Goal: Information Seeking & Learning: Learn about a topic

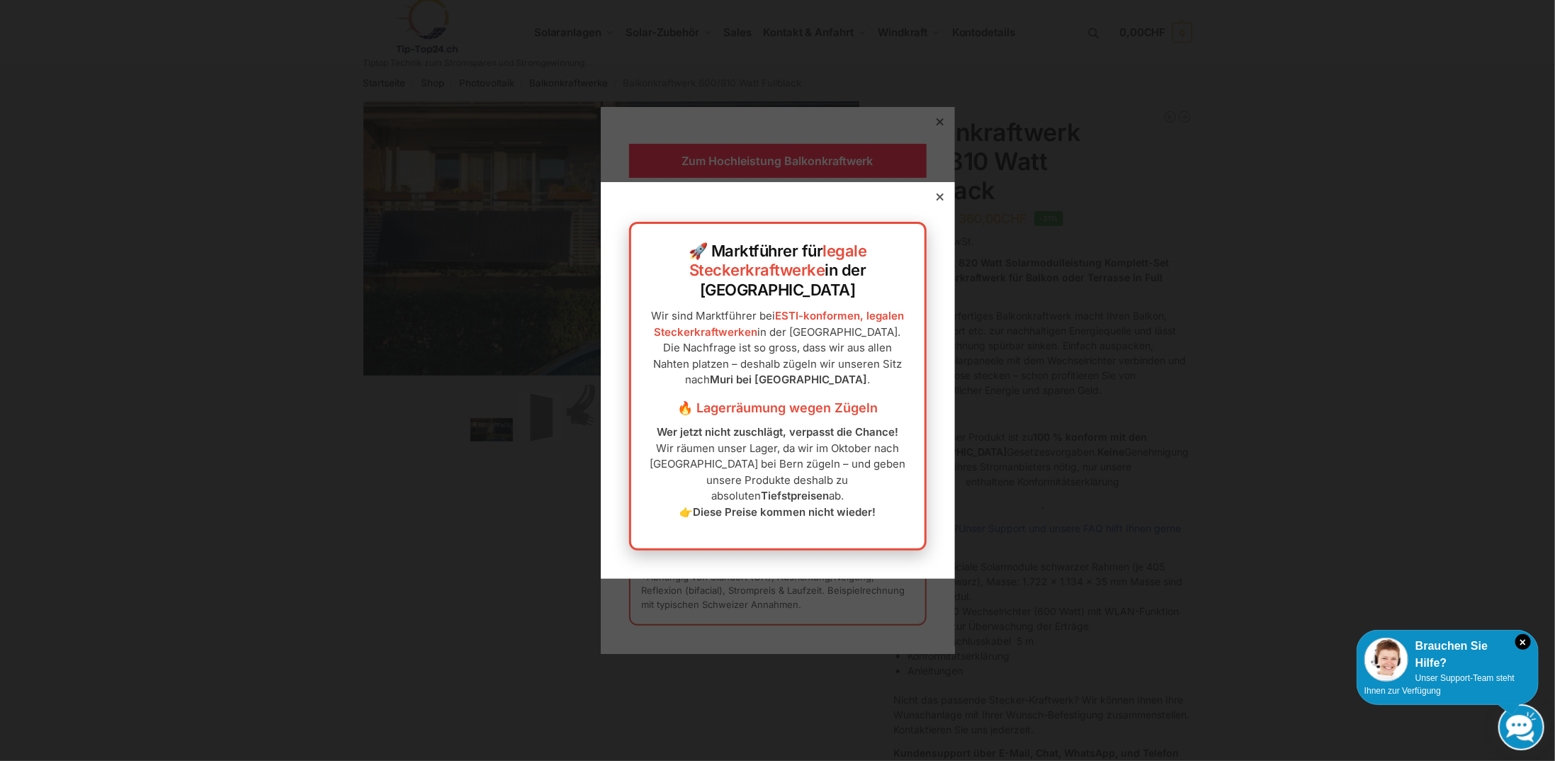
click at [934, 203] on div at bounding box center [940, 197] width 13 height 13
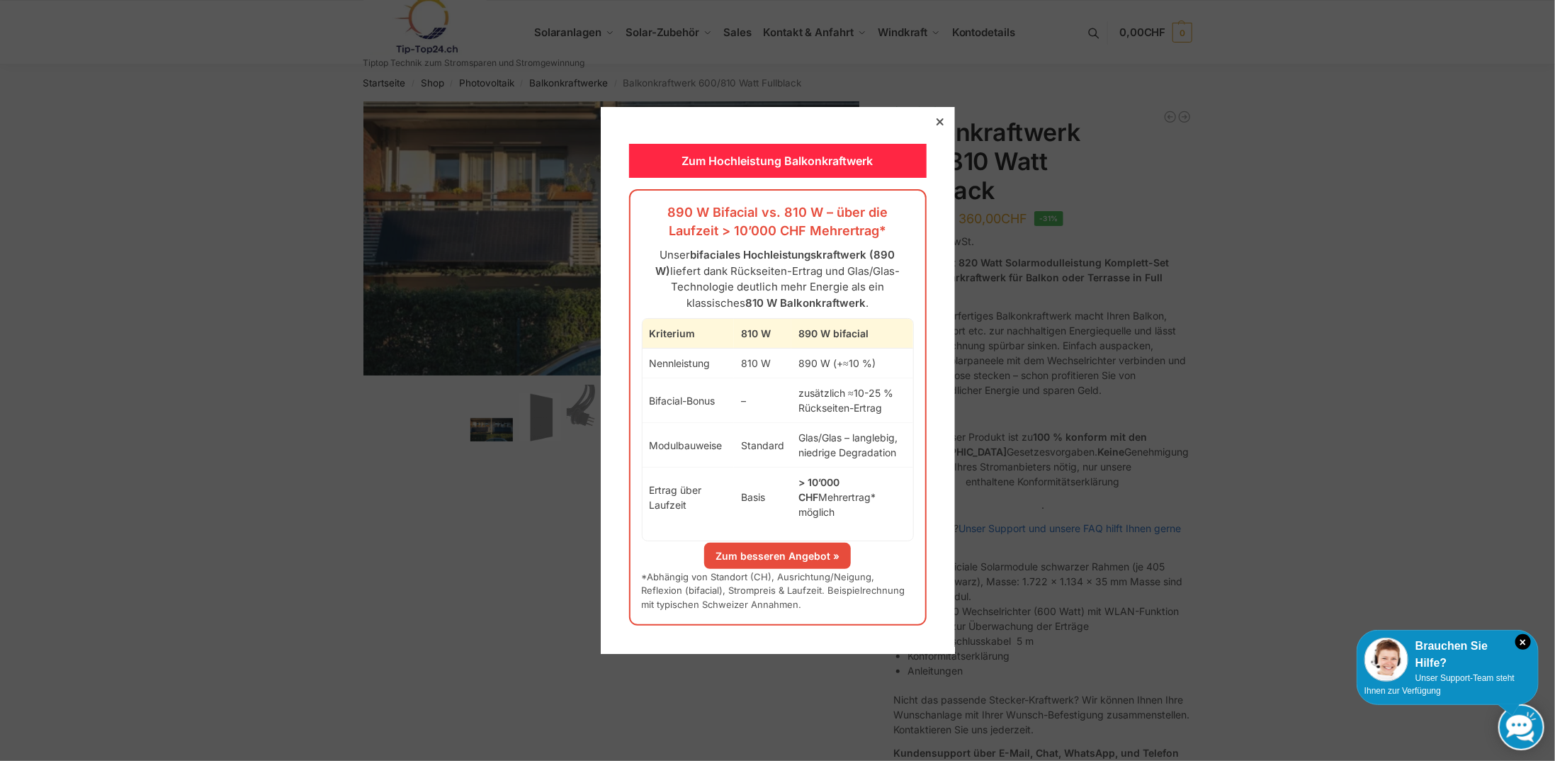
click at [934, 125] on div at bounding box center [940, 121] width 13 height 13
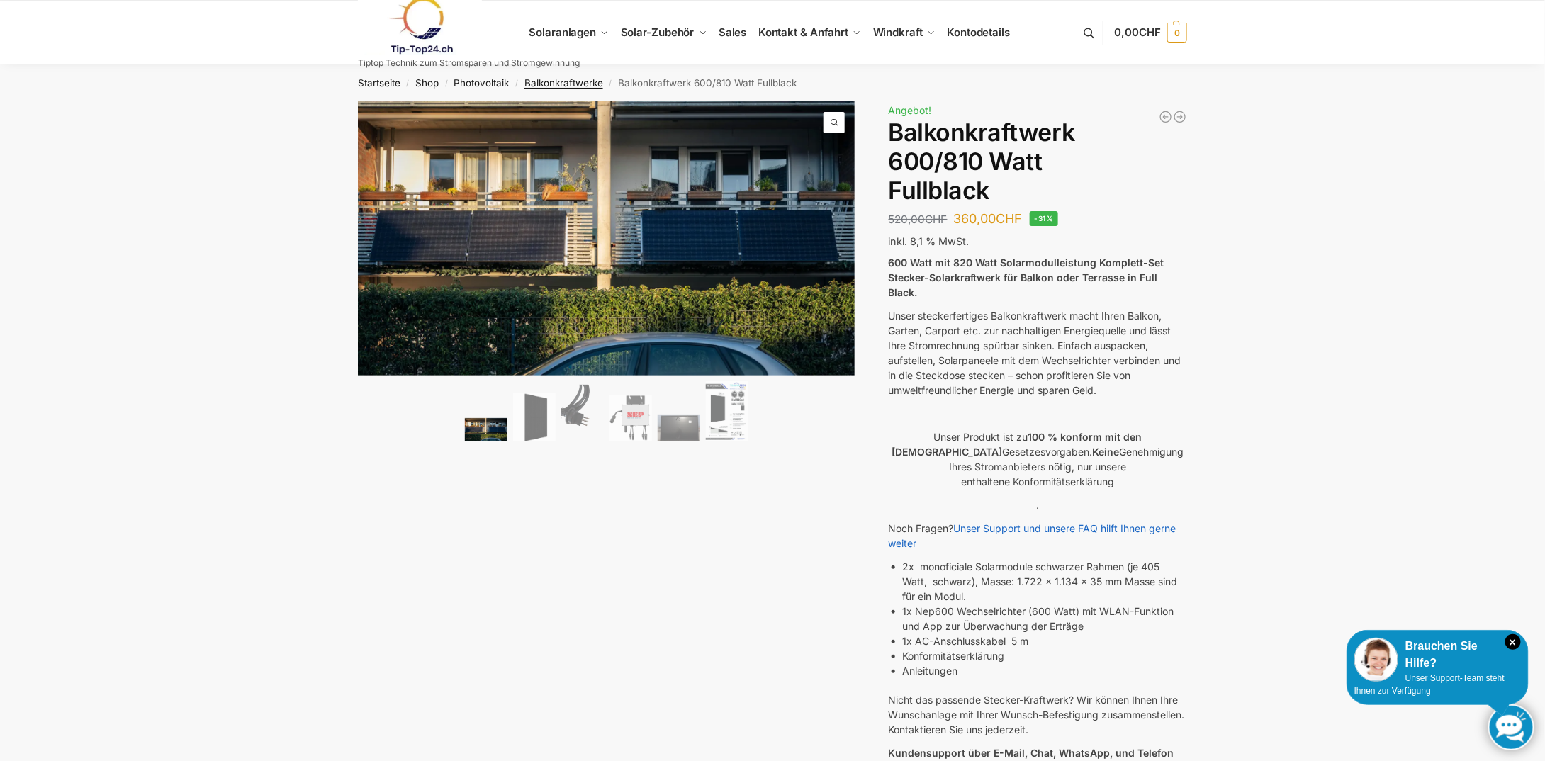
click at [580, 85] on link "Balkonkraftwerke" at bounding box center [563, 82] width 79 height 11
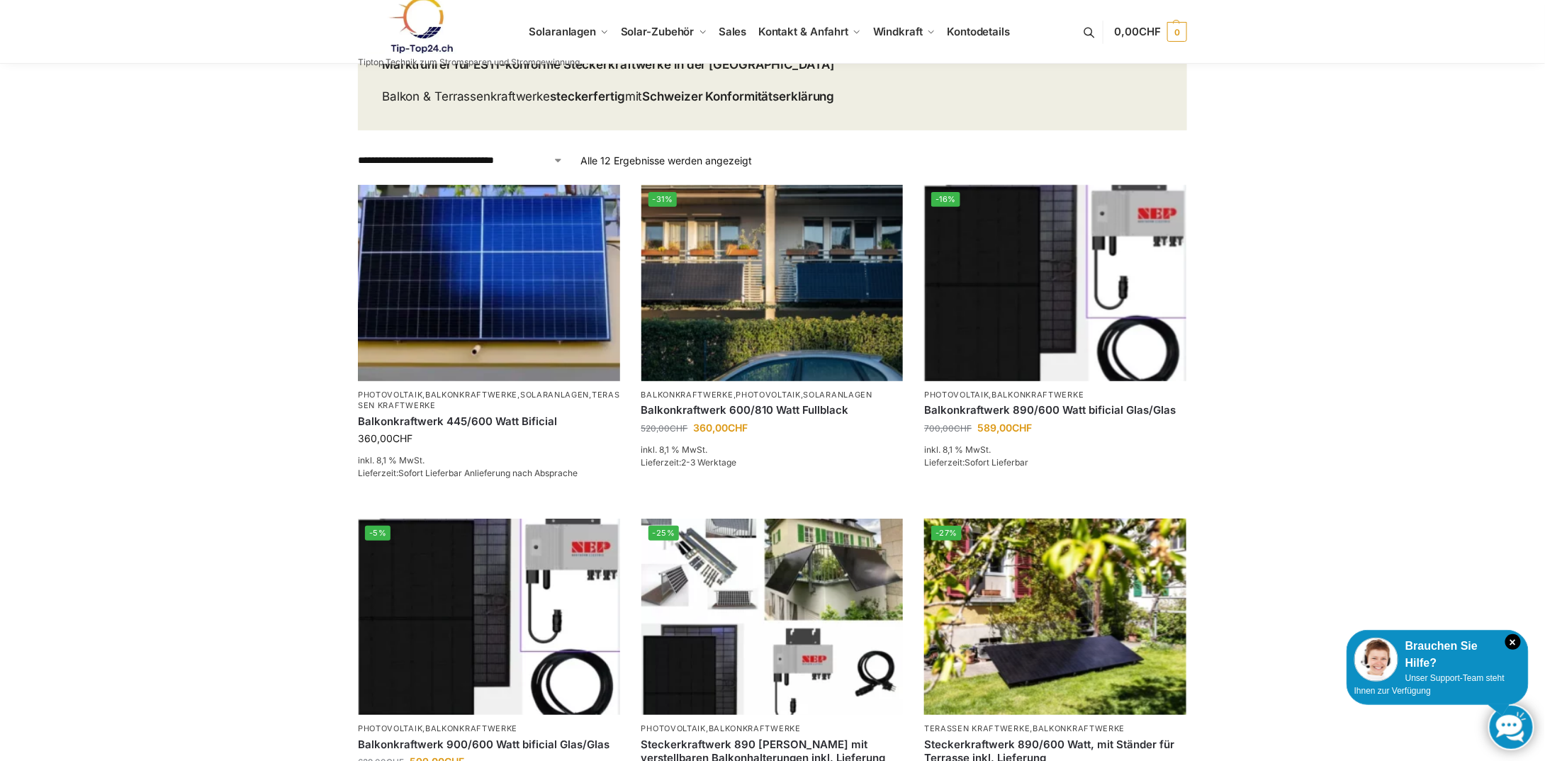
scroll to position [142, 0]
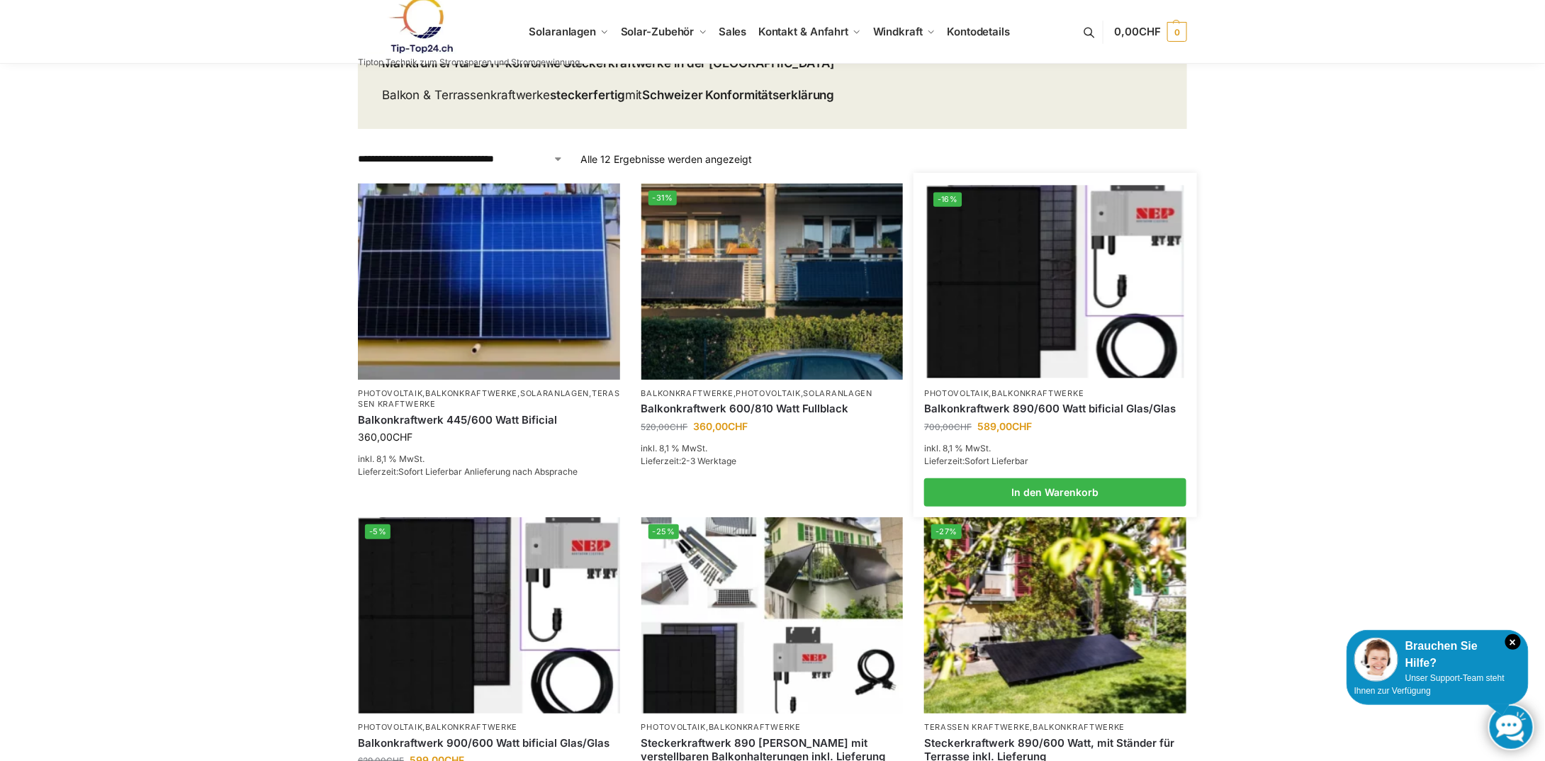
click at [1022, 306] on img at bounding box center [1055, 281] width 257 height 193
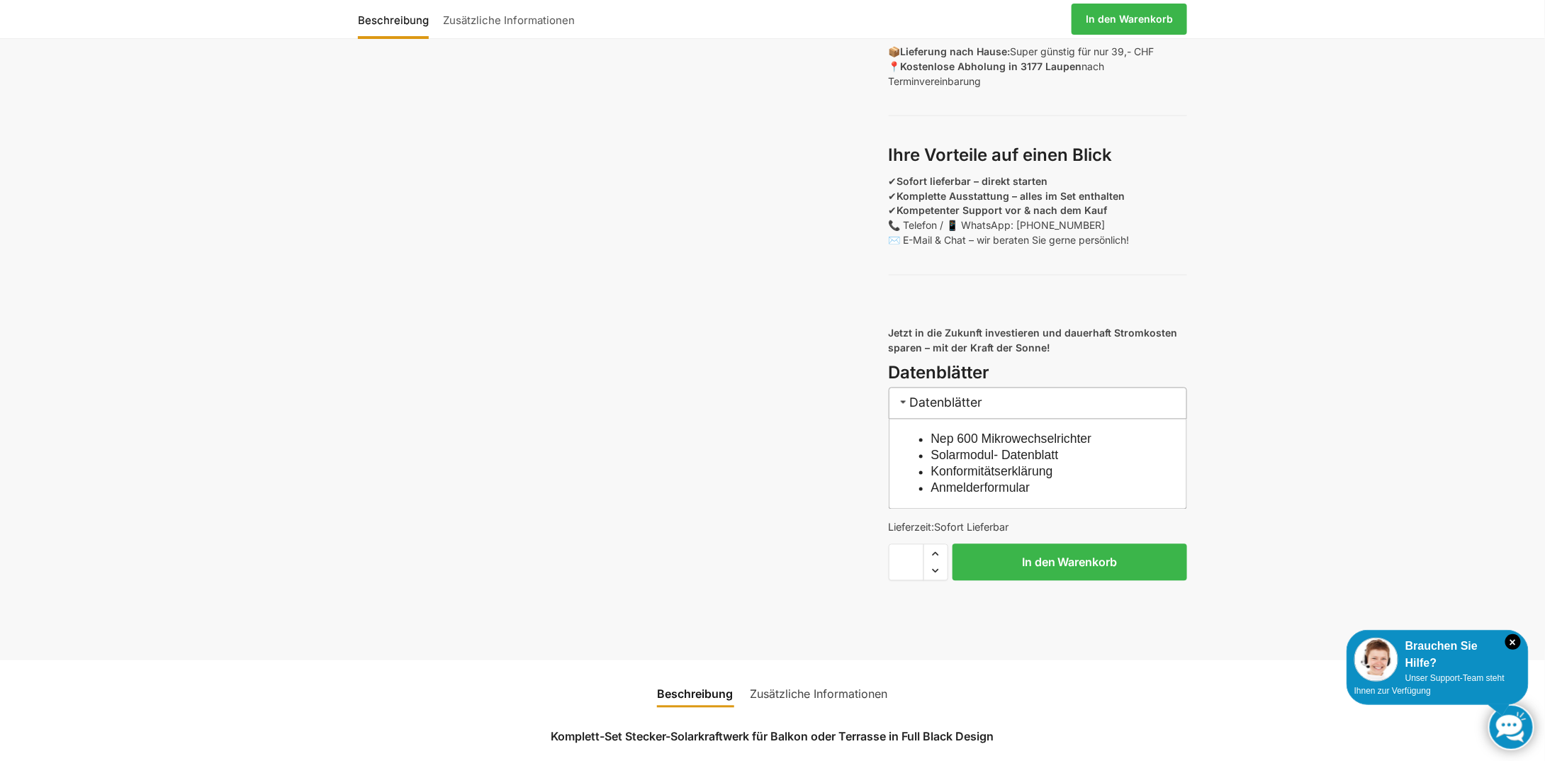
scroll to position [1204, 0]
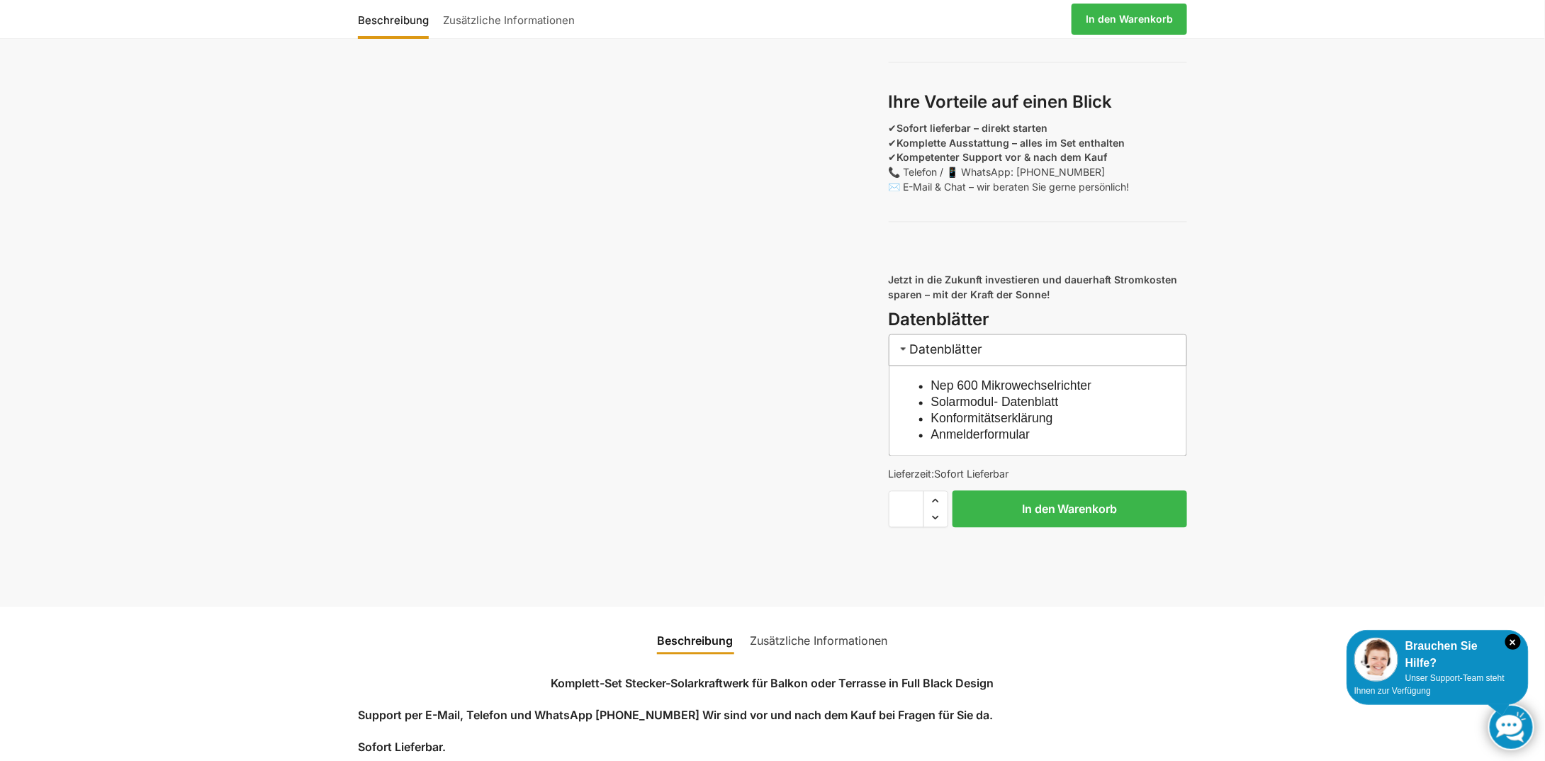
click at [1017, 410] on link "Solarmodul- Datenblatt" at bounding box center [995, 402] width 128 height 14
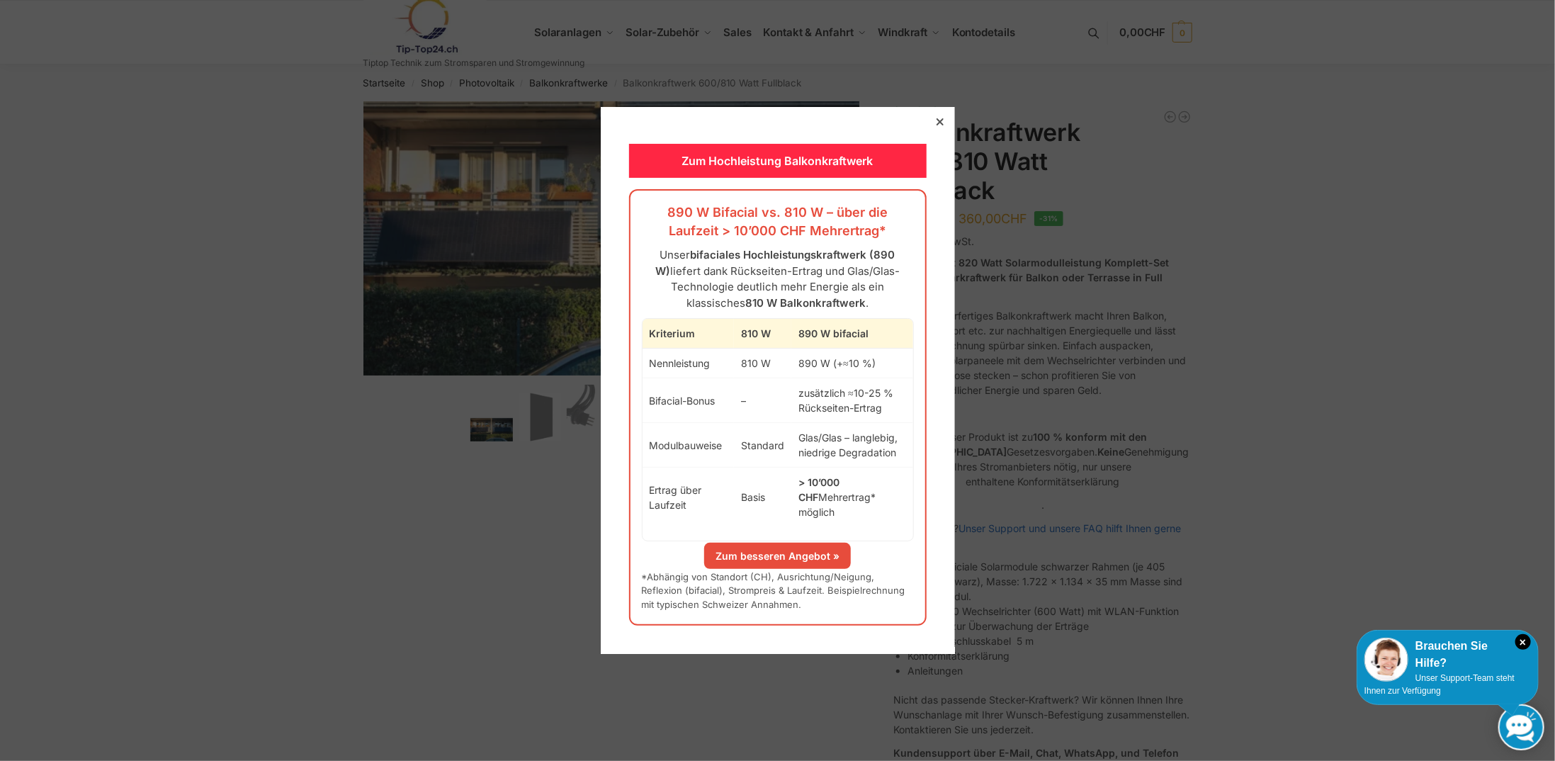
click at [936, 125] on icon at bounding box center [939, 121] width 7 height 7
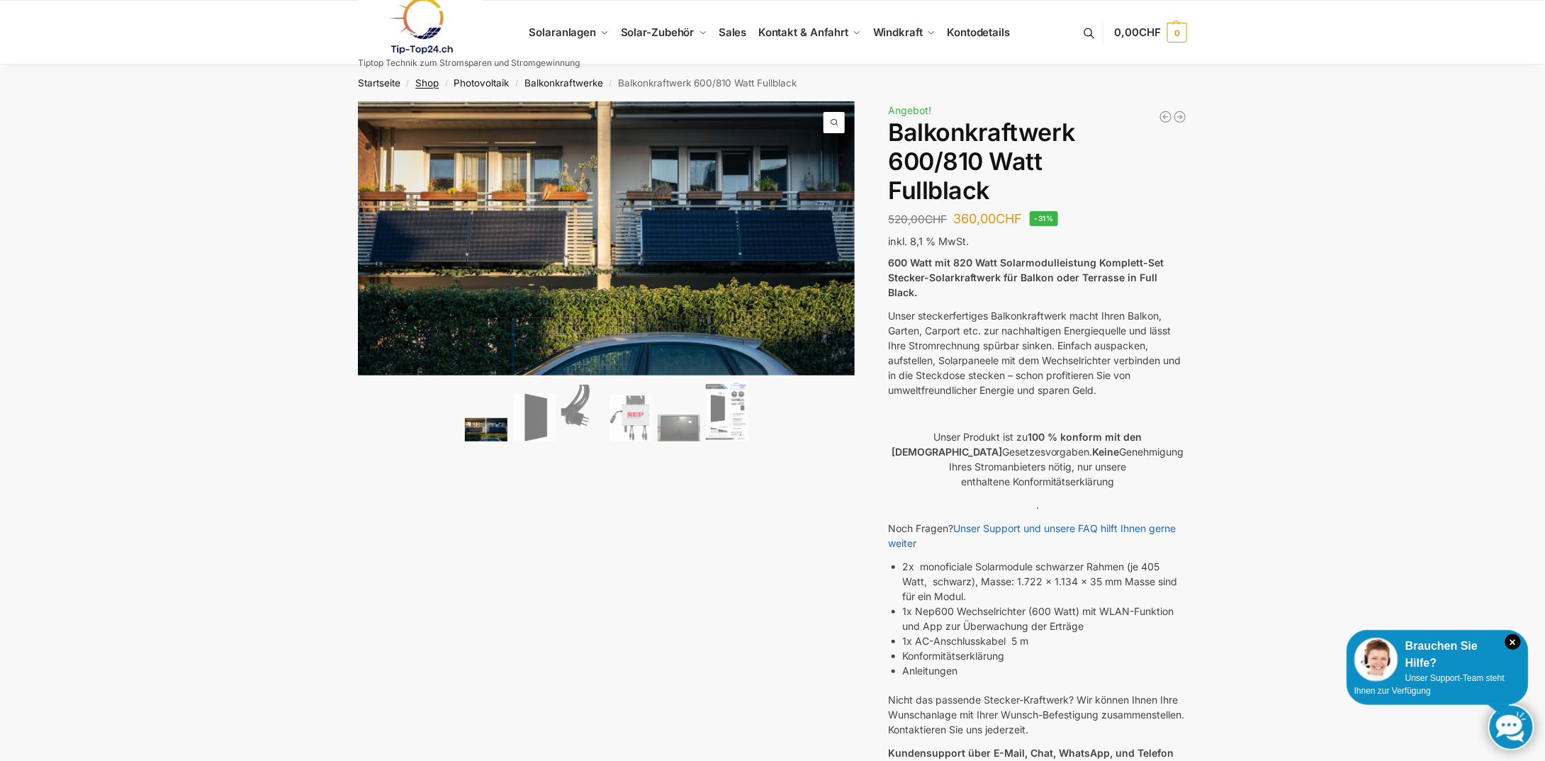
click at [432, 87] on link "Shop" at bounding box center [426, 82] width 23 height 11
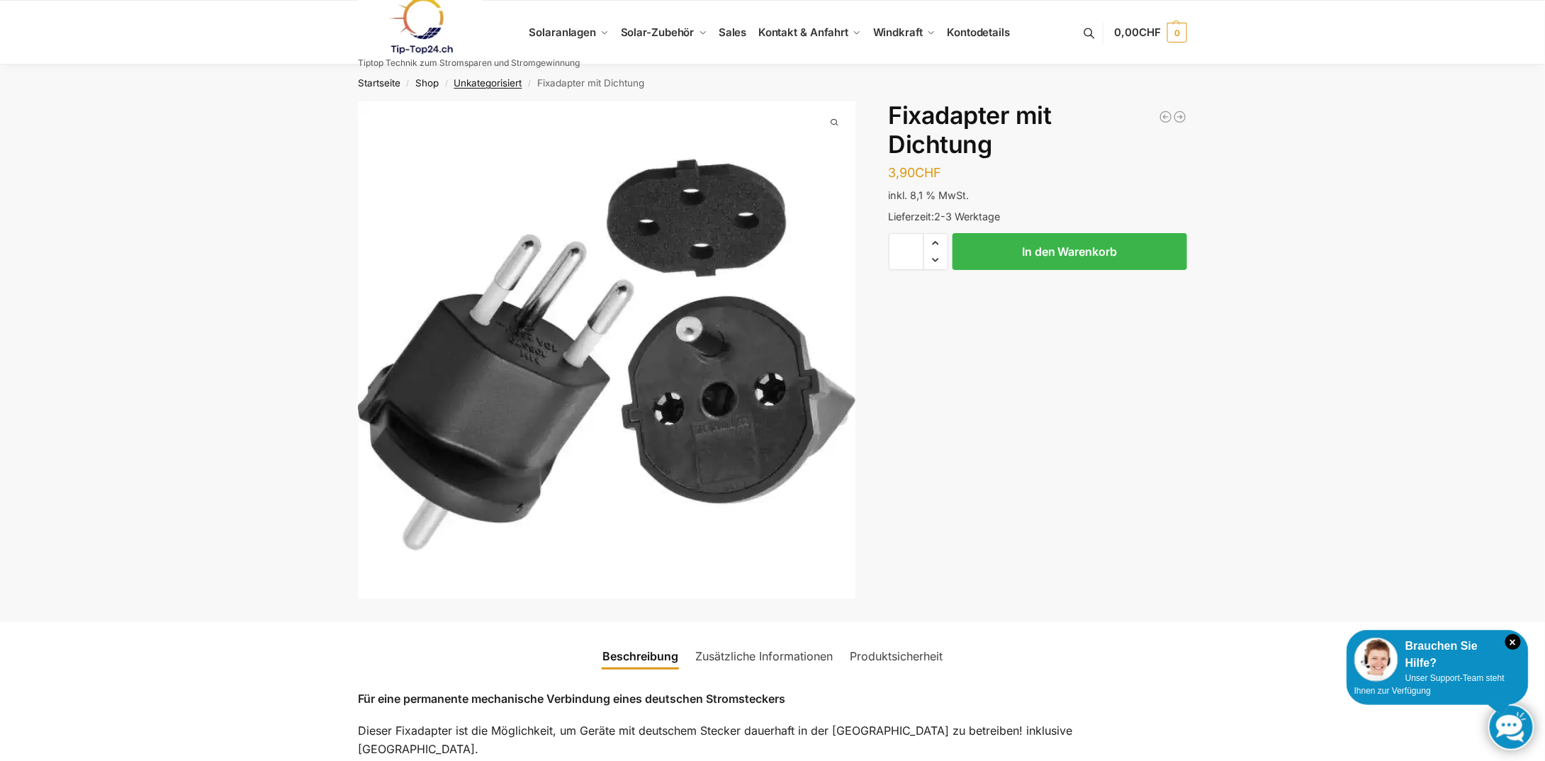
click at [505, 80] on link "Unkategorisiert" at bounding box center [488, 82] width 68 height 11
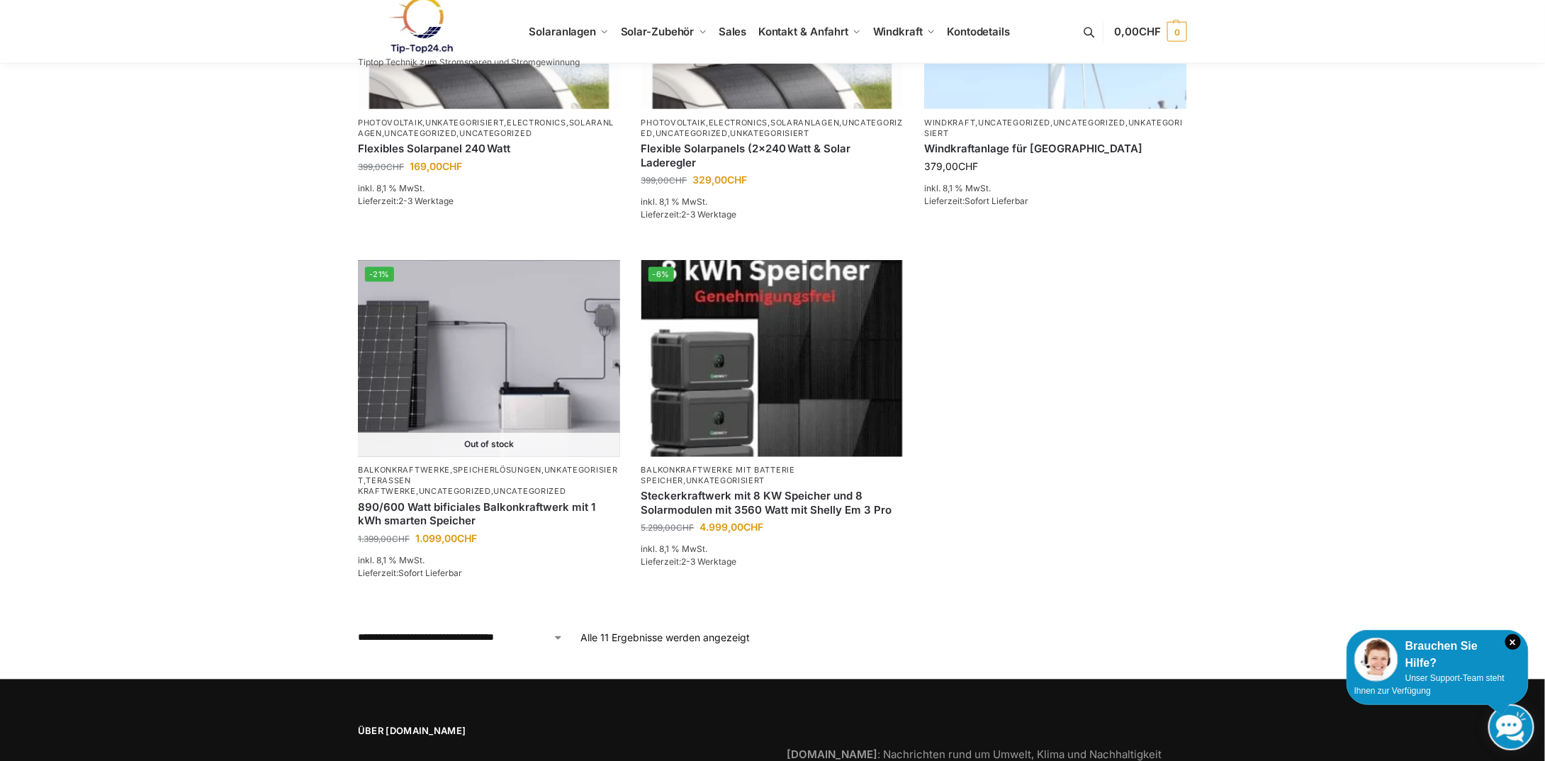
scroll to position [992, 0]
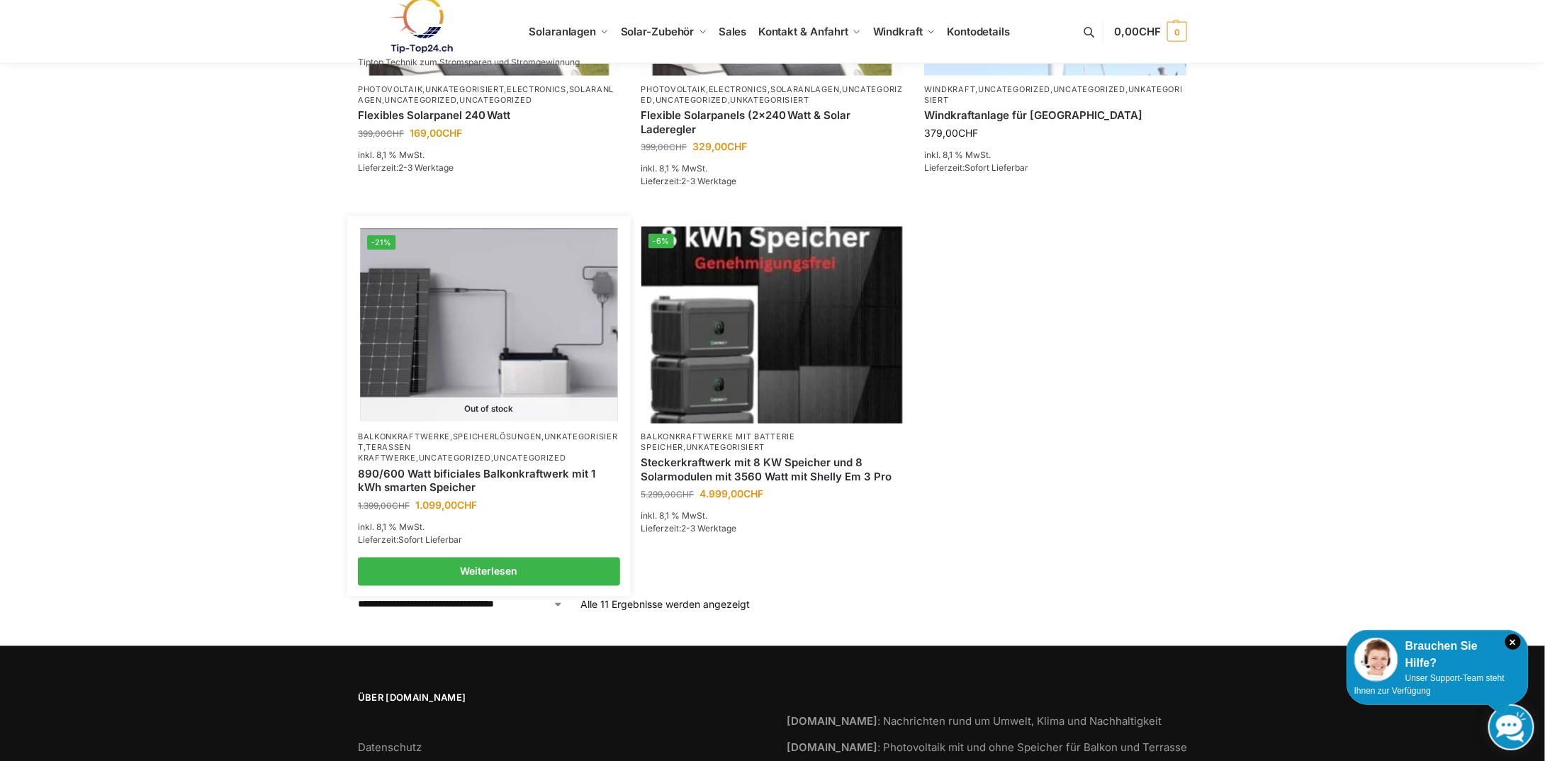
click at [495, 475] on link "890/600 Watt bificiales Balkonkraftwerk mit 1 kWh smarten Speicher" at bounding box center [489, 482] width 262 height 28
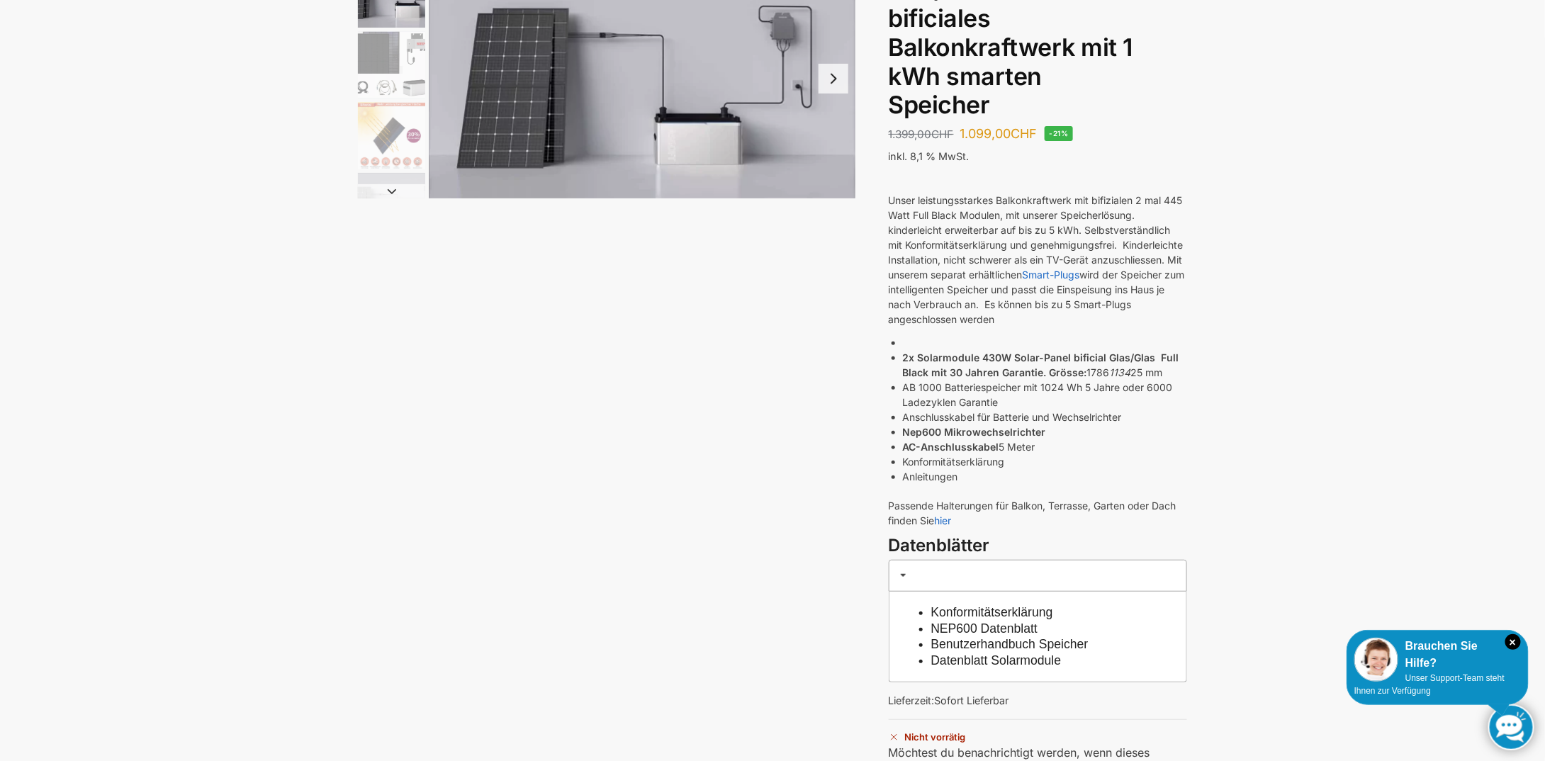
scroll to position [213, 0]
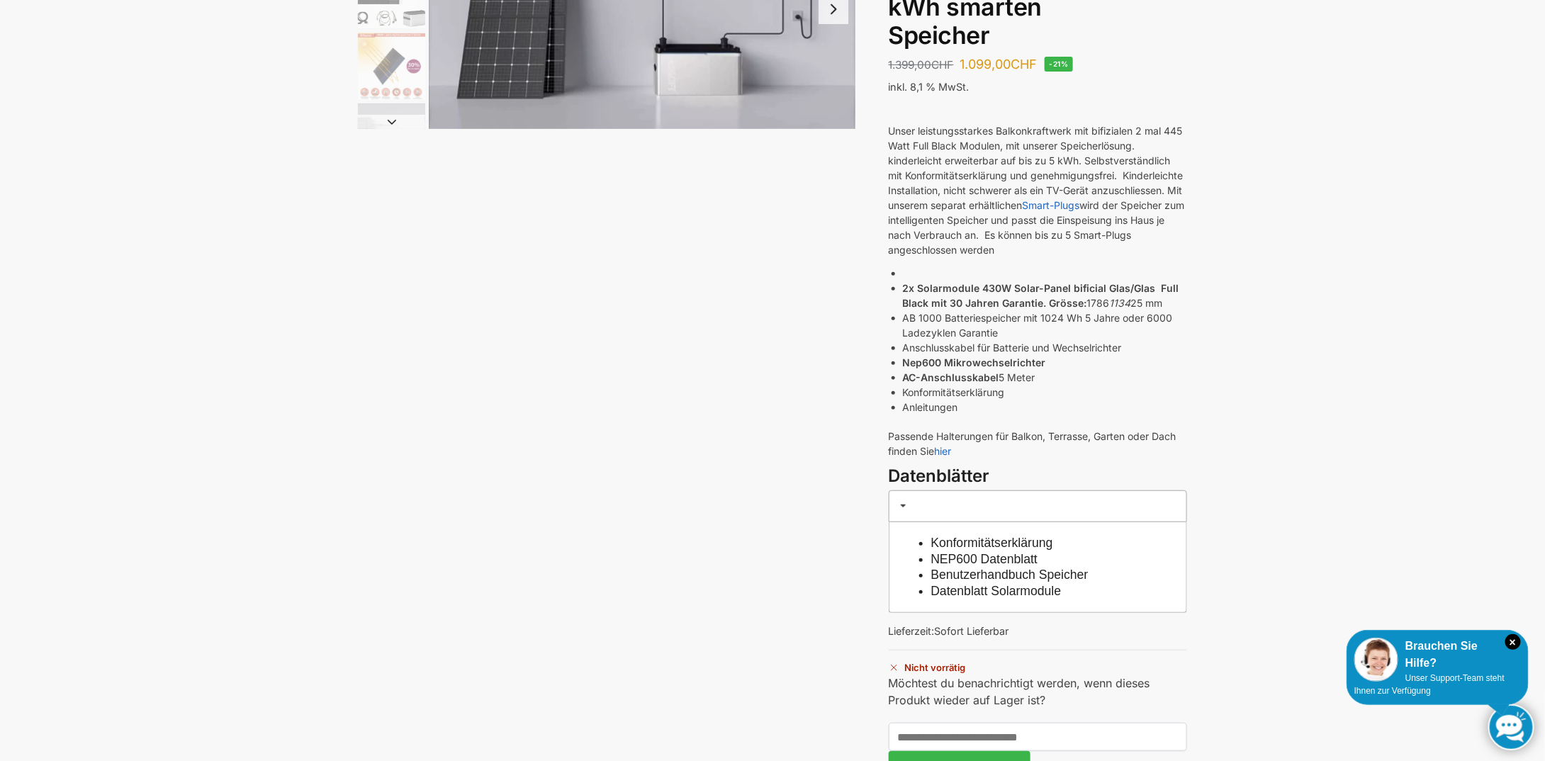
click at [1031, 573] on link "Benutzerhandbuch Speicher" at bounding box center [1009, 575] width 157 height 14
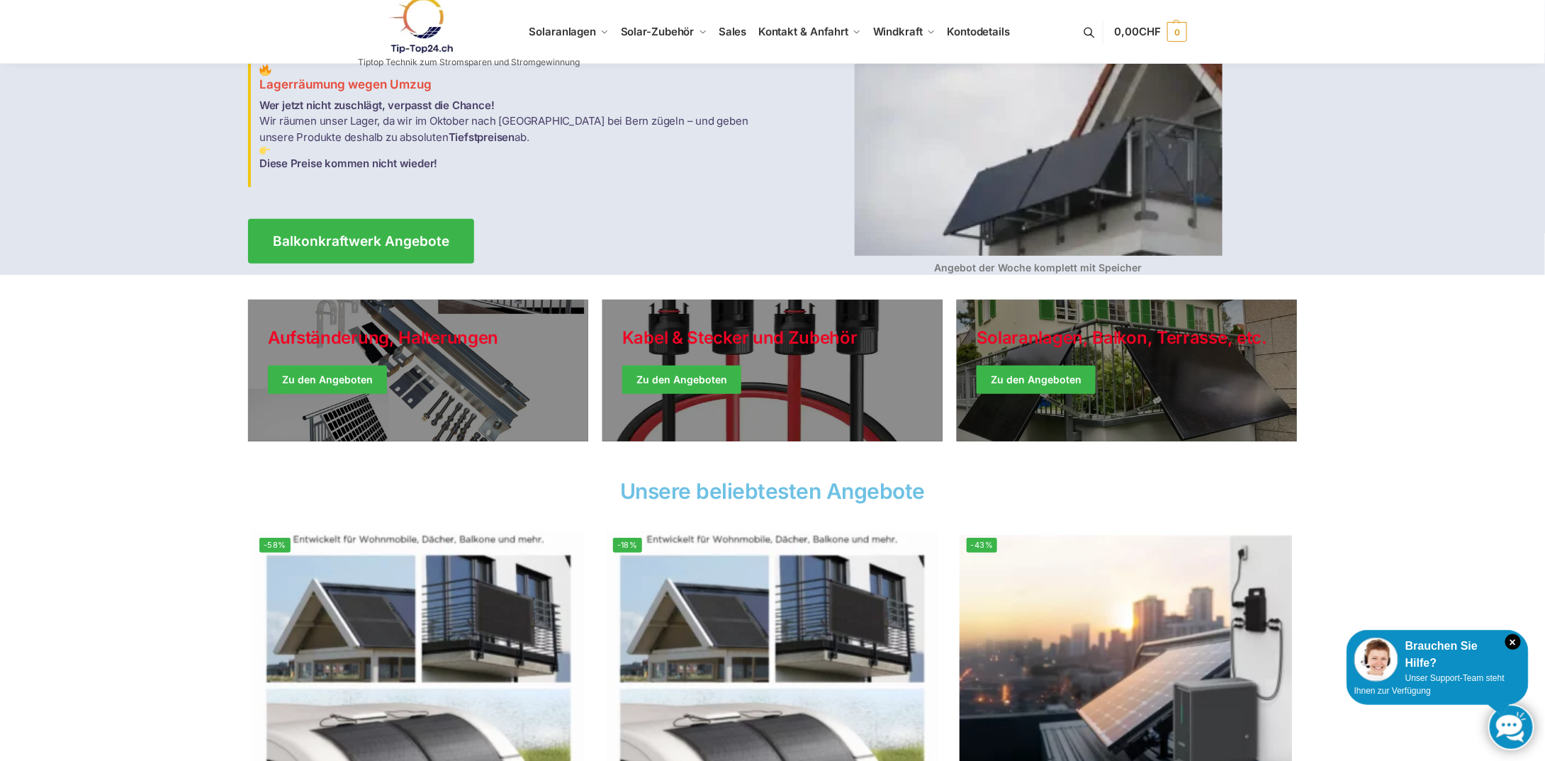
scroll to position [142, 0]
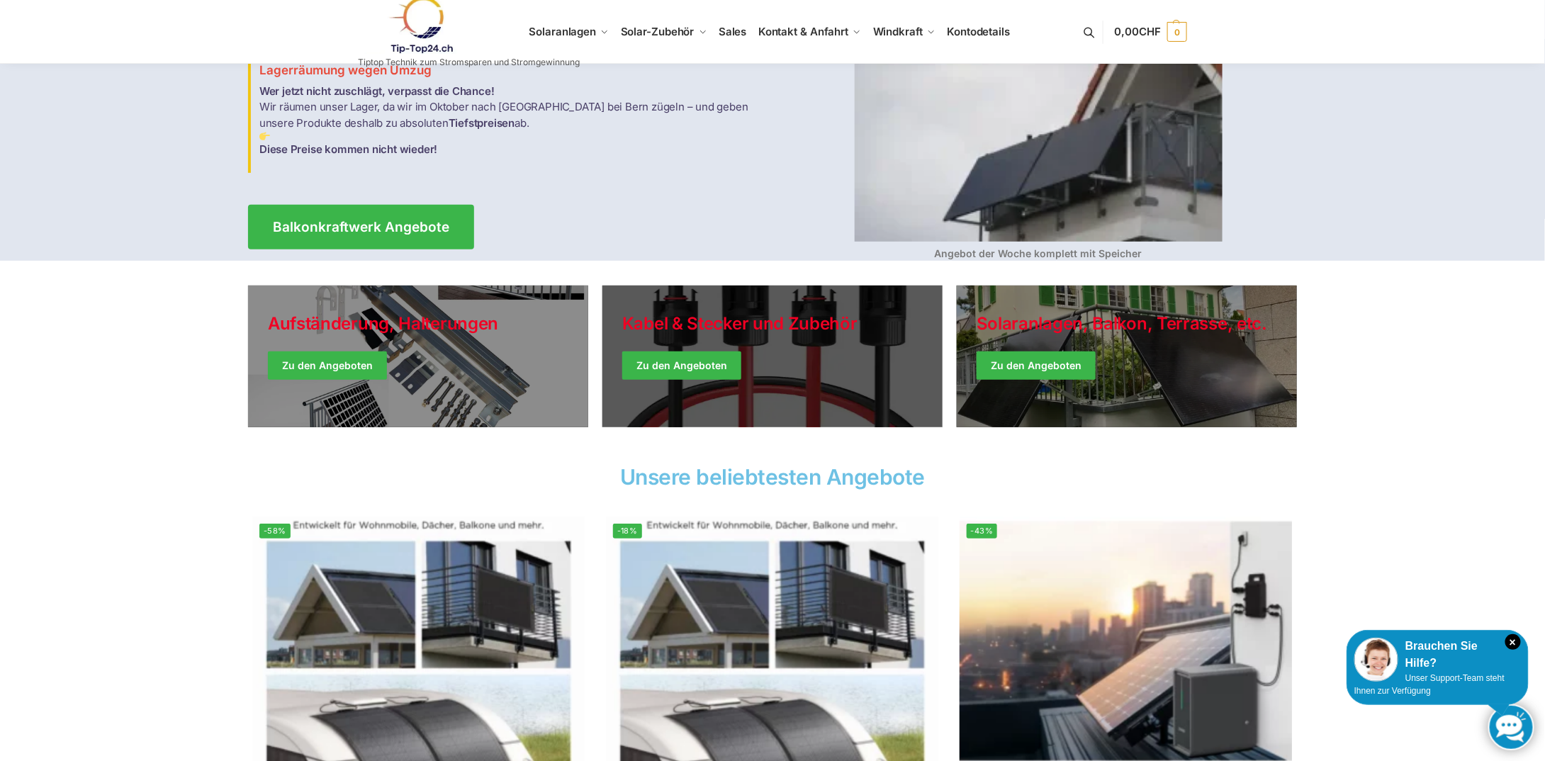
click at [681, 371] on link "Holiday Style" at bounding box center [772, 357] width 340 height 142
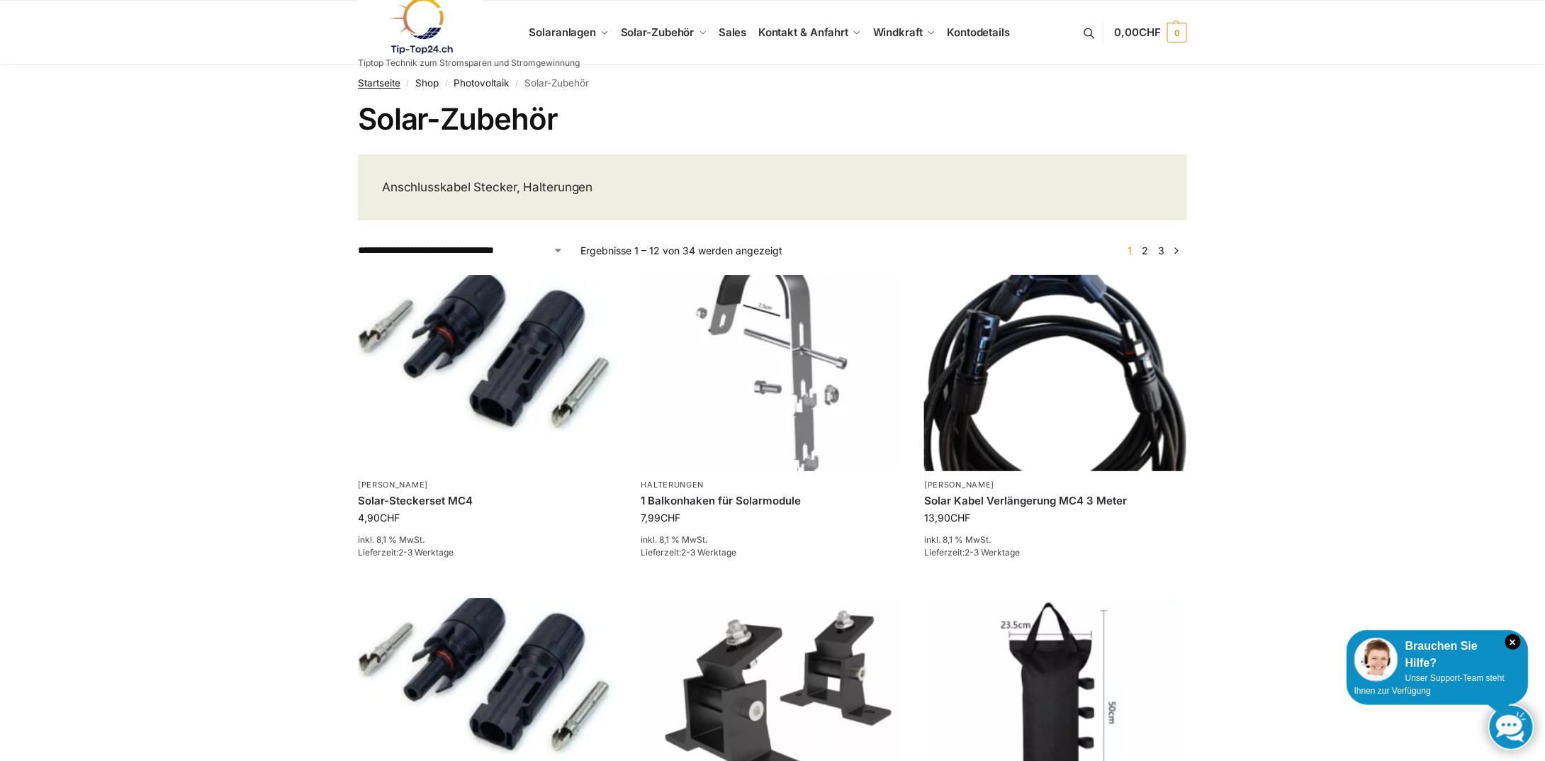
click at [392, 84] on link "Startseite" at bounding box center [379, 82] width 43 height 11
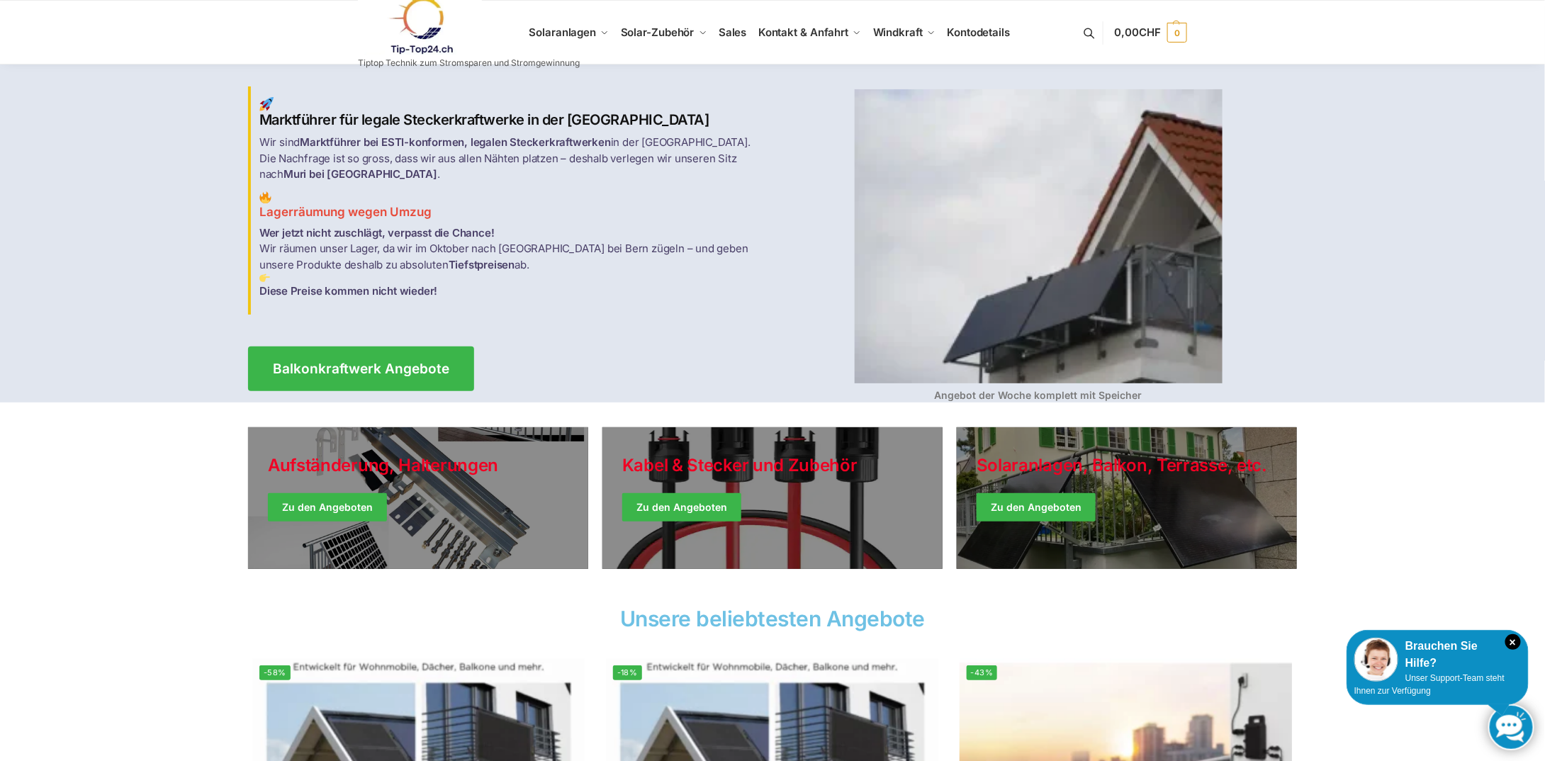
click at [577, 31] on link at bounding box center [469, 25] width 222 height 57
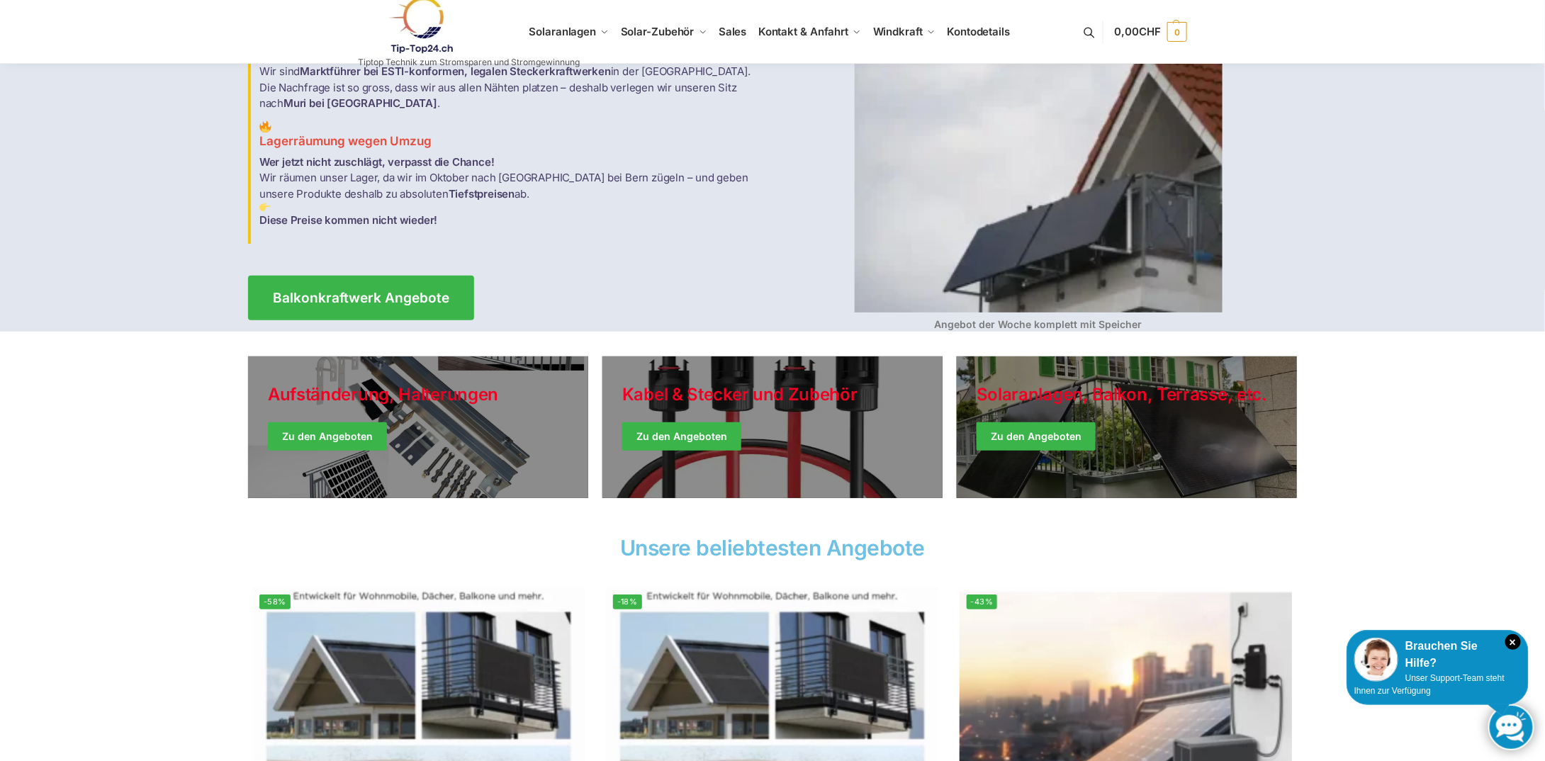
click at [1054, 277] on img at bounding box center [1038, 165] width 368 height 294
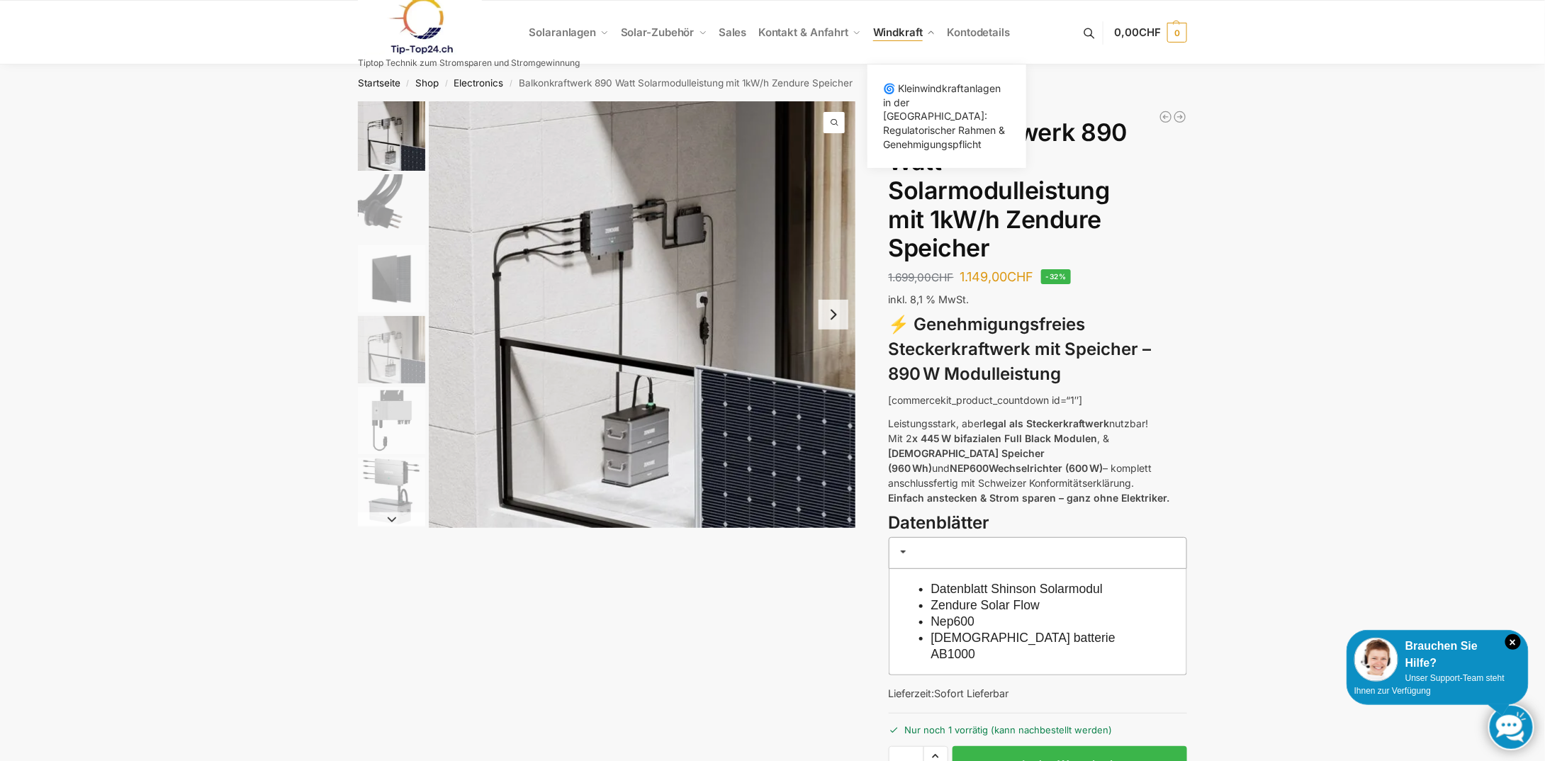
click at [903, 30] on span "Windkraft" at bounding box center [898, 32] width 50 height 13
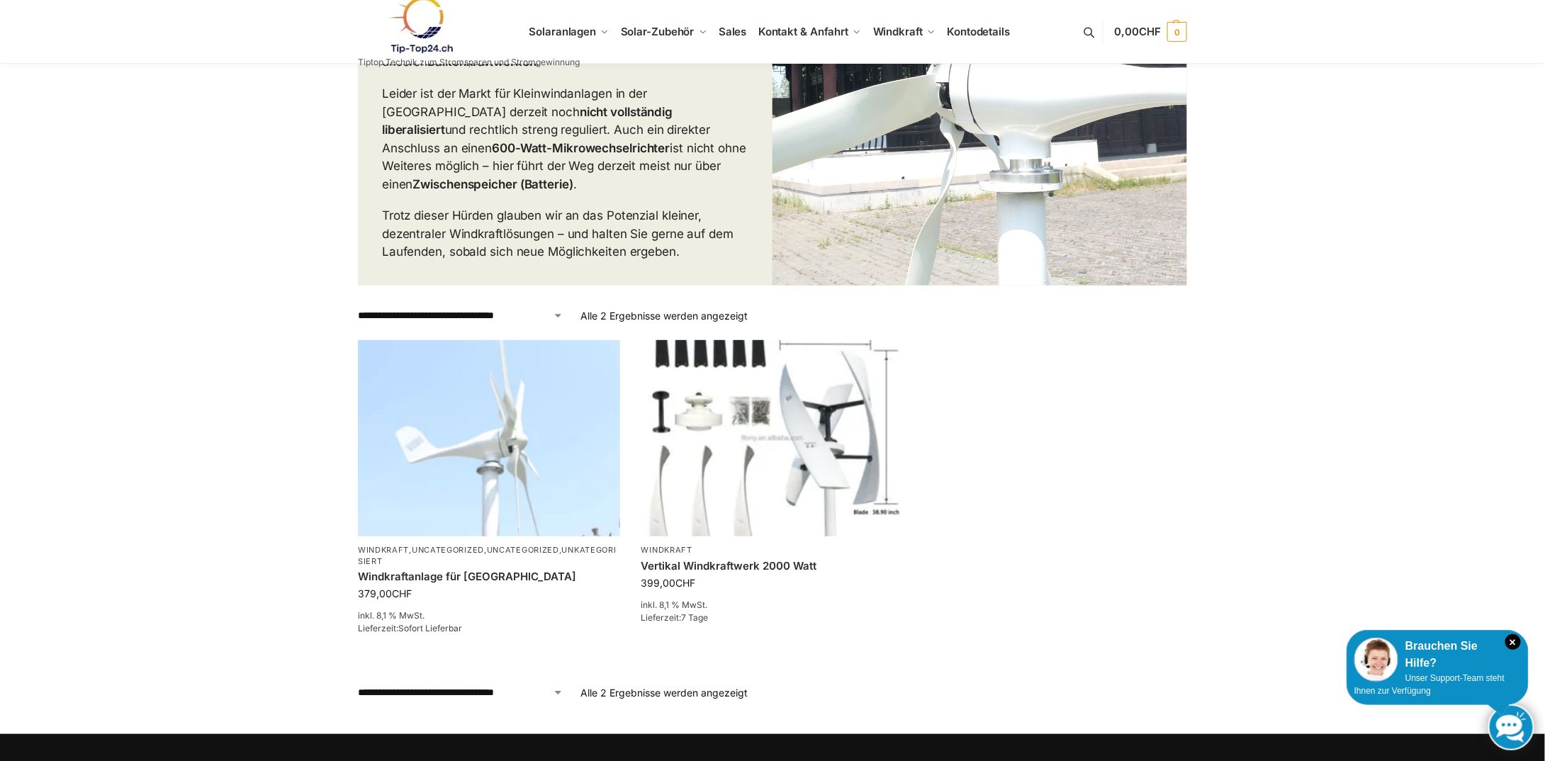
scroll to position [354, 0]
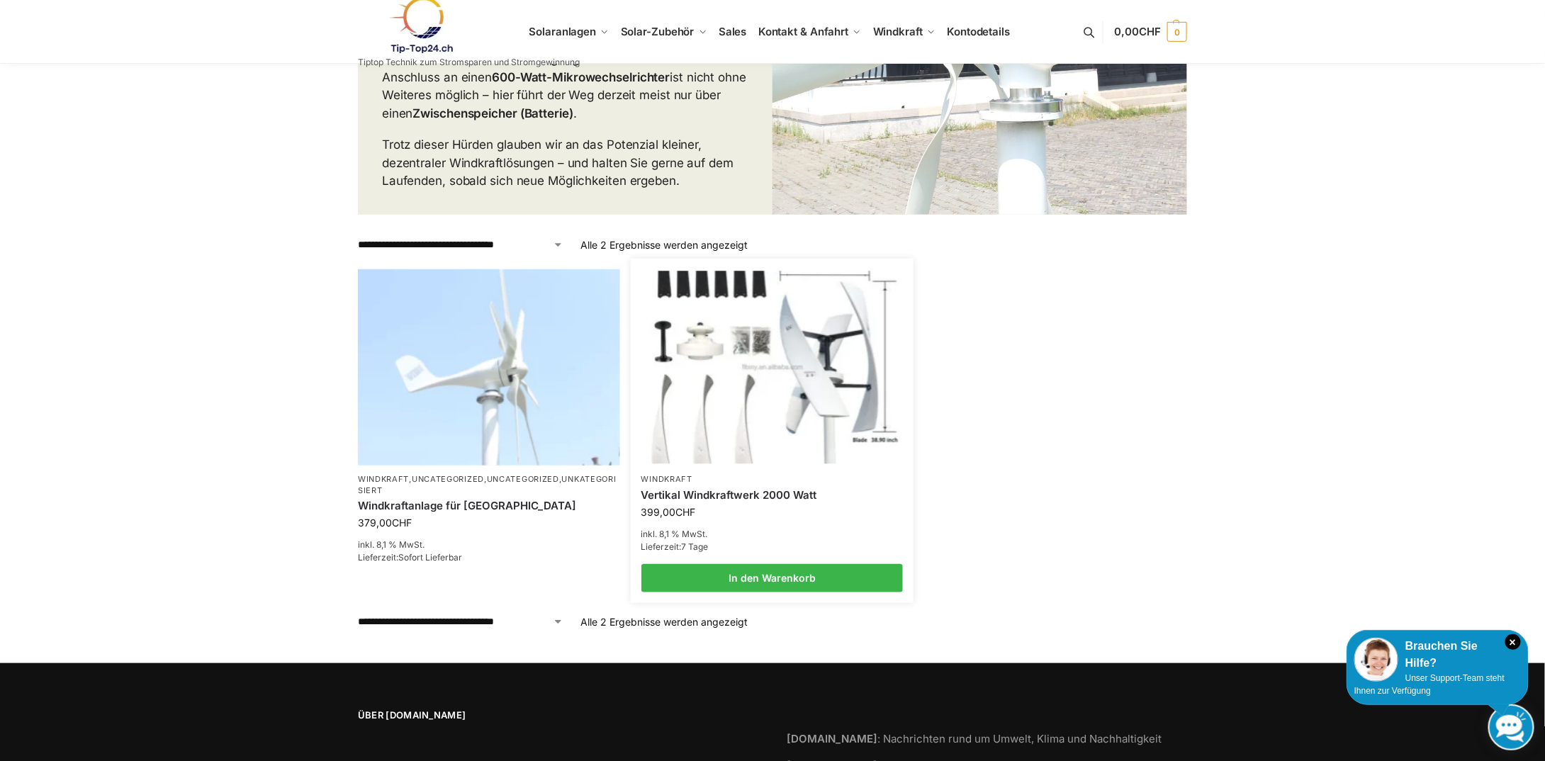
click at [752, 495] on link "Vertikal Windkraftwerk 2000 Watt" at bounding box center [772, 495] width 262 height 14
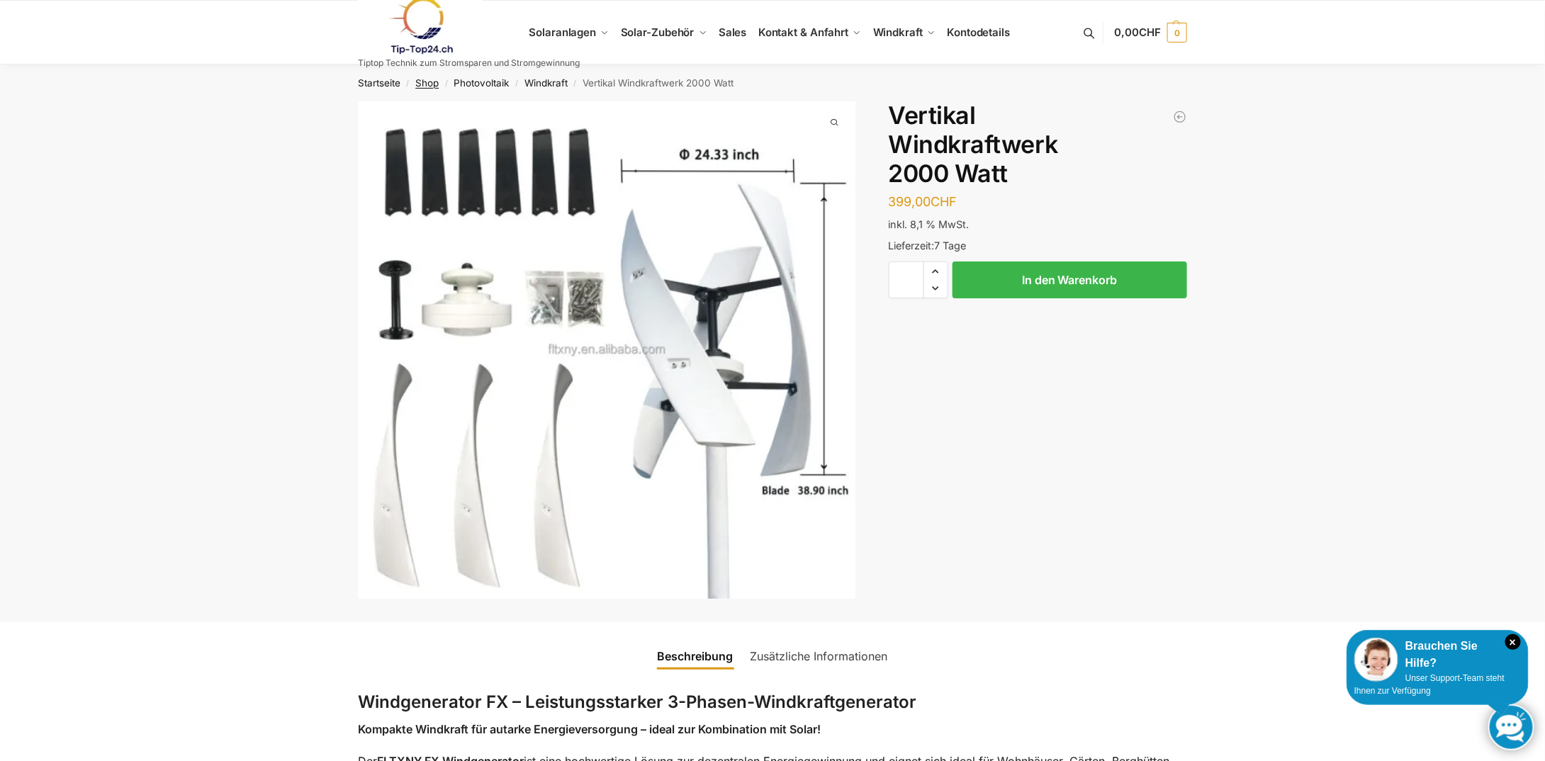
click at [420, 82] on link "Shop" at bounding box center [426, 82] width 23 height 11
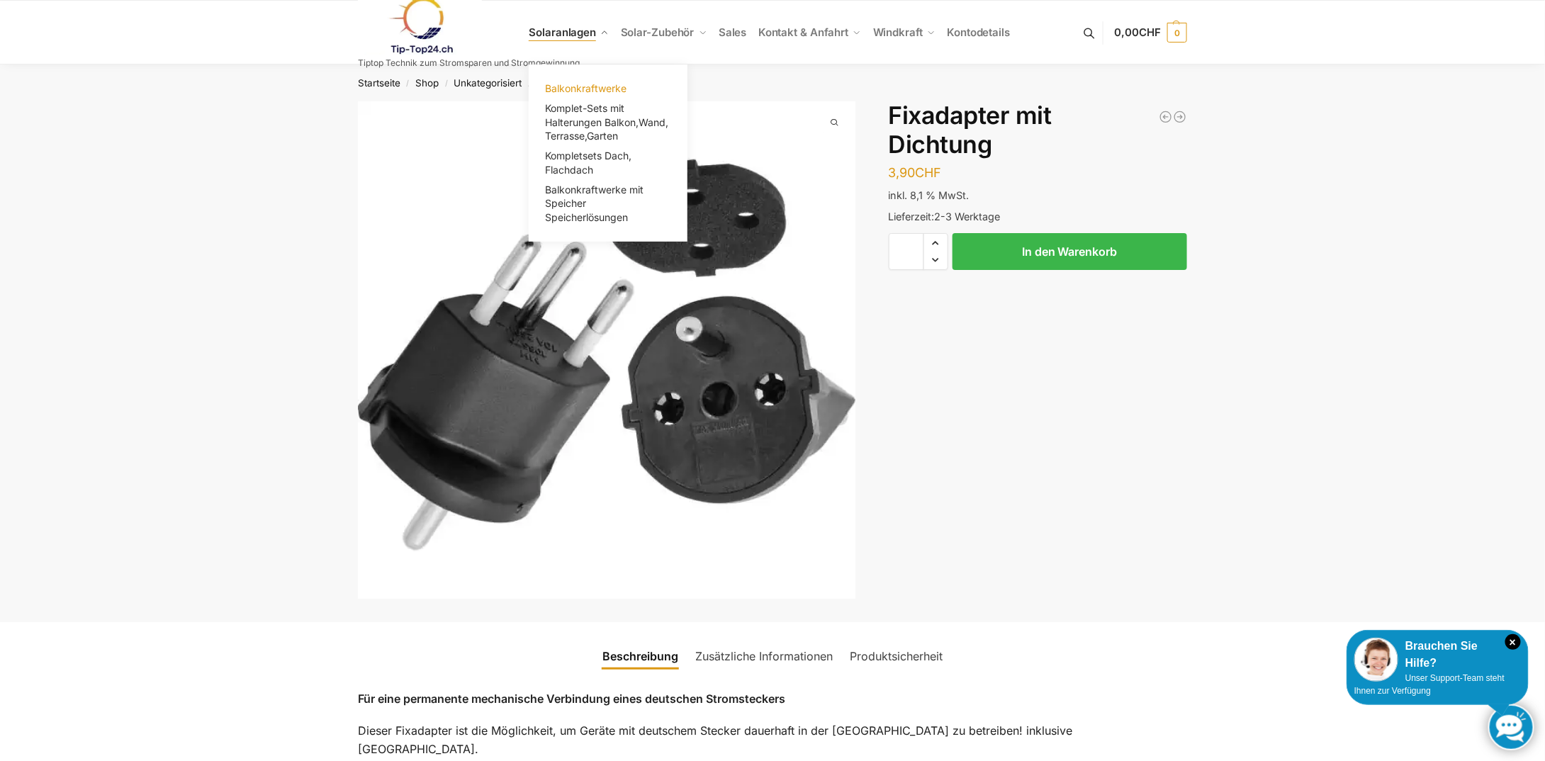
click at [585, 89] on span "Balkonkraftwerke" at bounding box center [586, 88] width 81 height 12
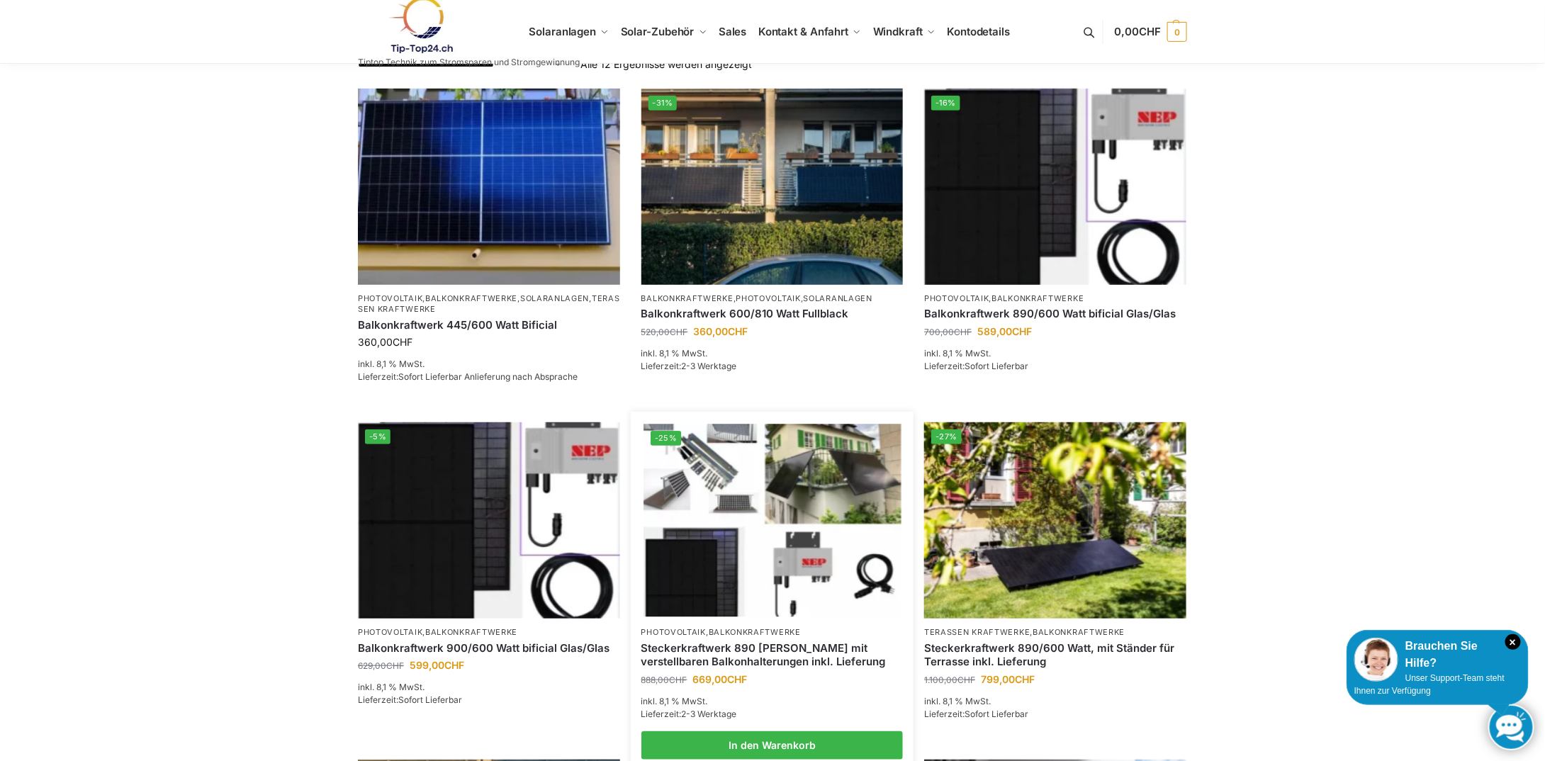
scroll to position [213, 0]
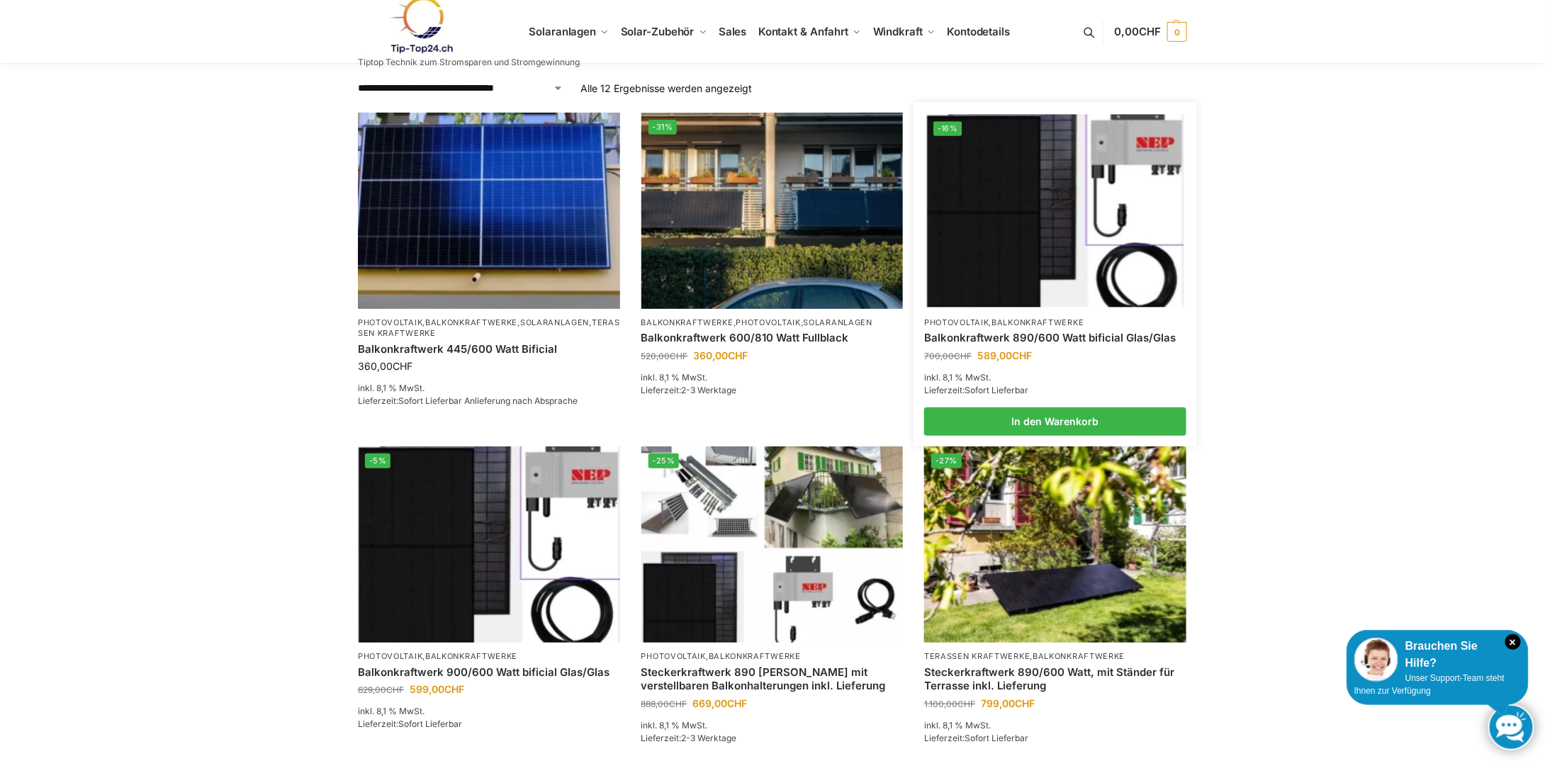
click at [1009, 303] on img at bounding box center [1055, 210] width 257 height 193
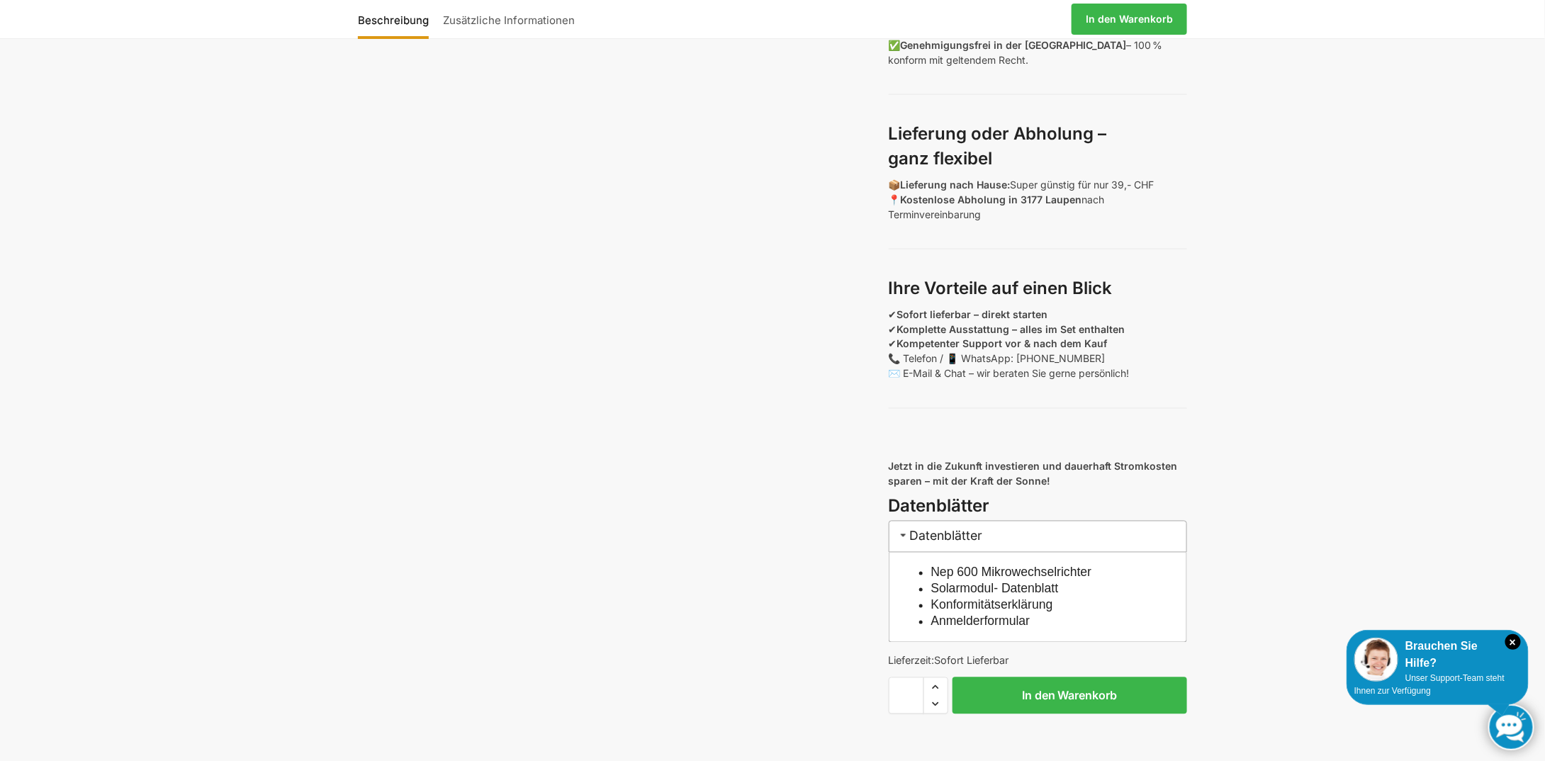
scroll to position [1063, 0]
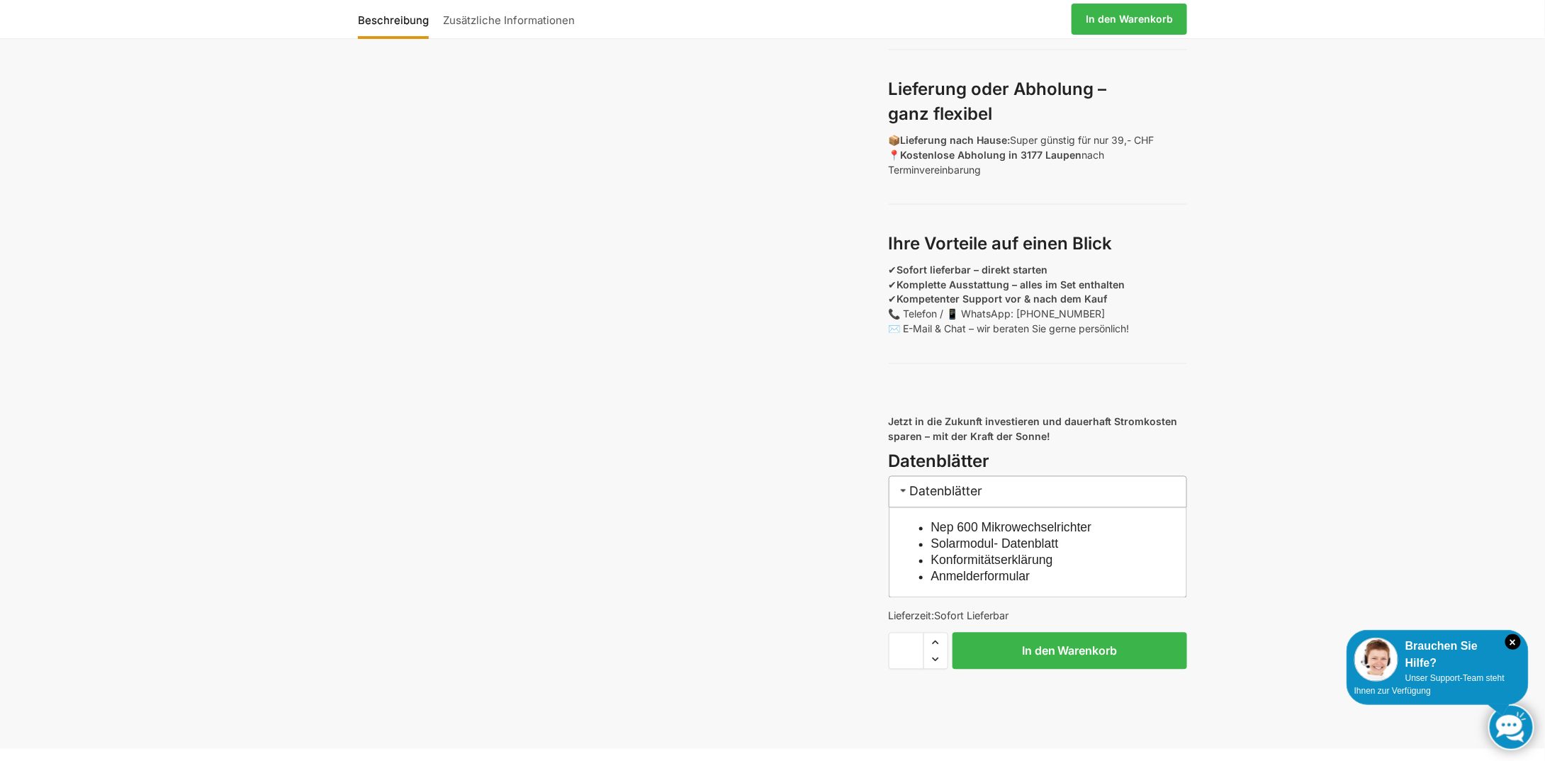
click at [1006, 551] on link "Solarmodul- Datenblatt" at bounding box center [995, 544] width 128 height 14
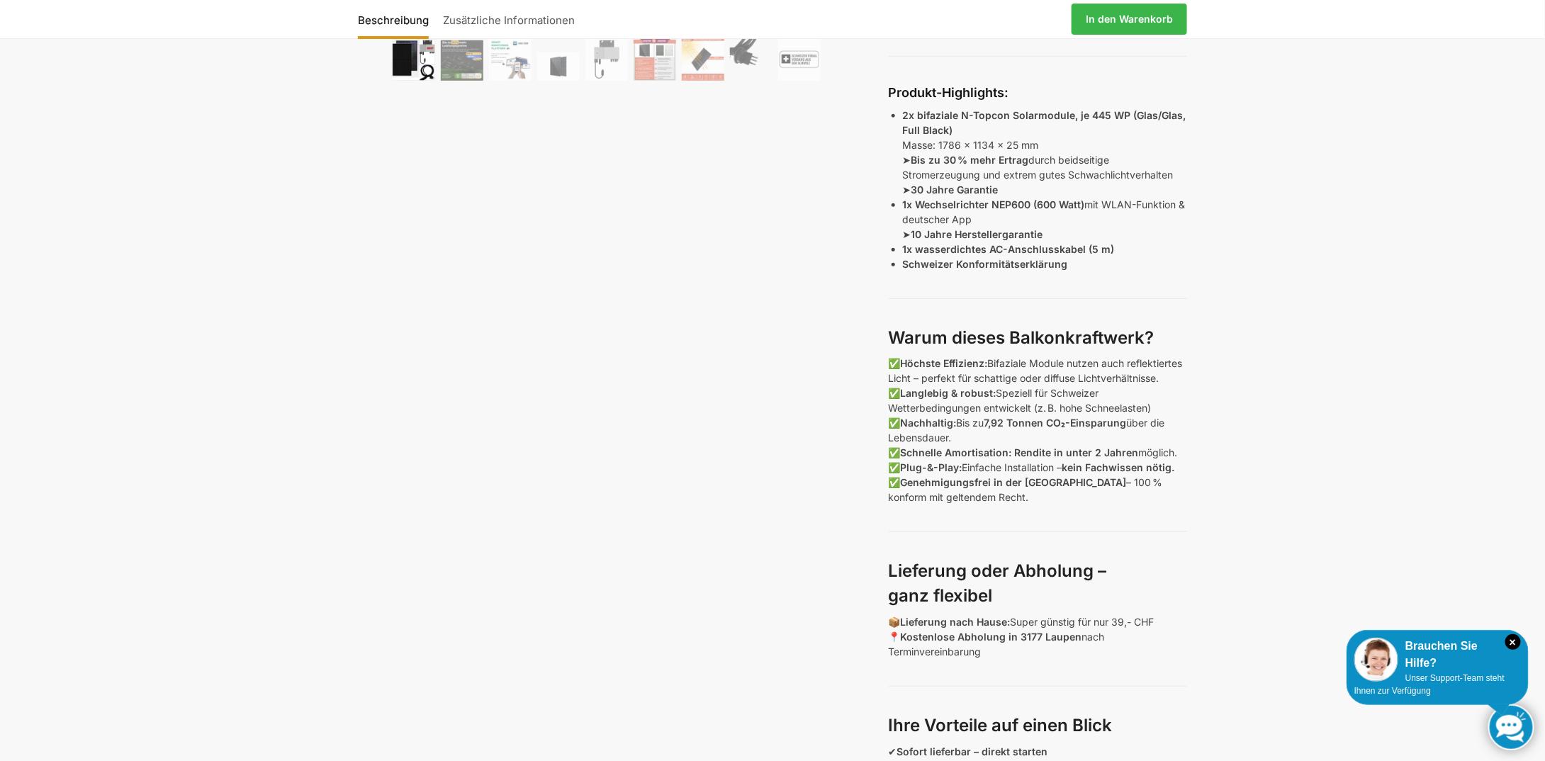
scroll to position [567, 0]
